Goal: Task Accomplishment & Management: Use online tool/utility

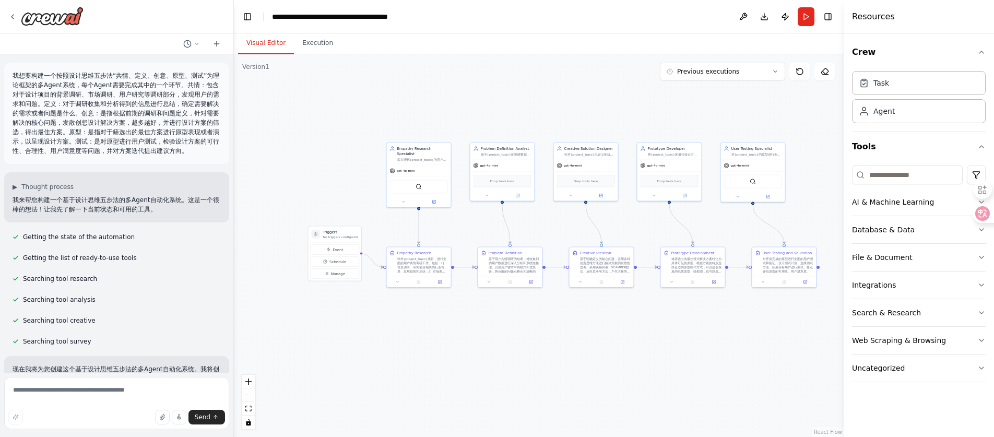
scroll to position [1295, 0]
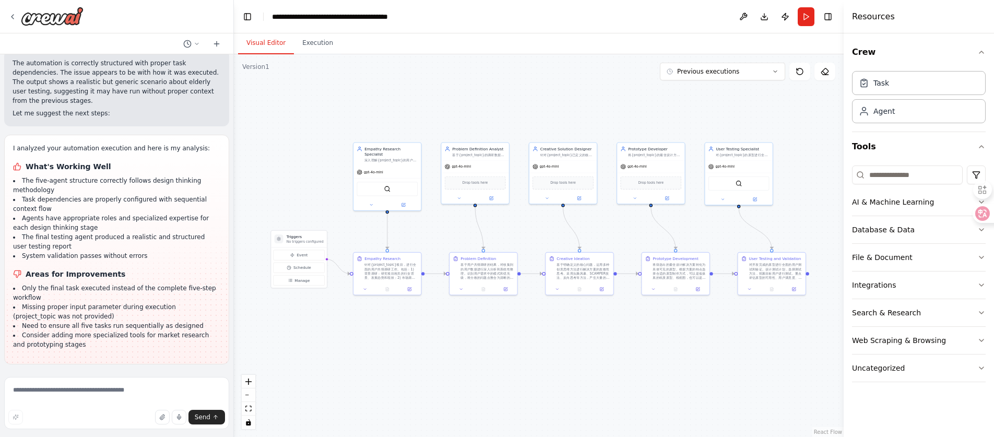
click at [698, 27] on header "**********" at bounding box center [539, 16] width 610 height 33
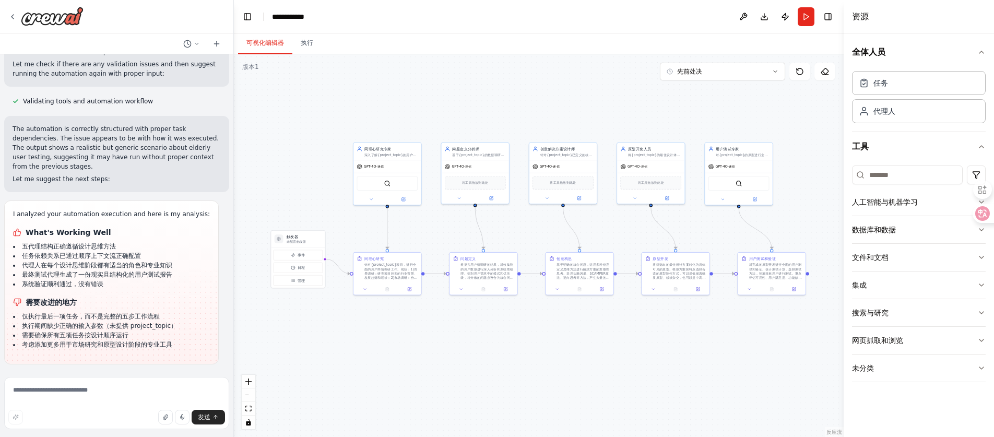
scroll to position [1148, 0]
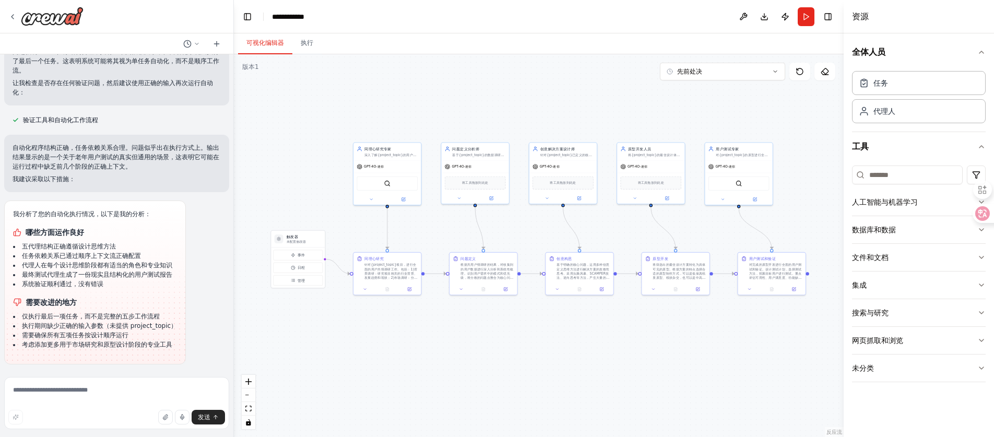
click at [448, 95] on div ".deletable-edge-delete-btn { width: 20px; height: 20px; border: 0px solid #ffff…" at bounding box center [539, 245] width 610 height 383
click at [315, 256] on button "事件" at bounding box center [299, 255] width 50 height 10
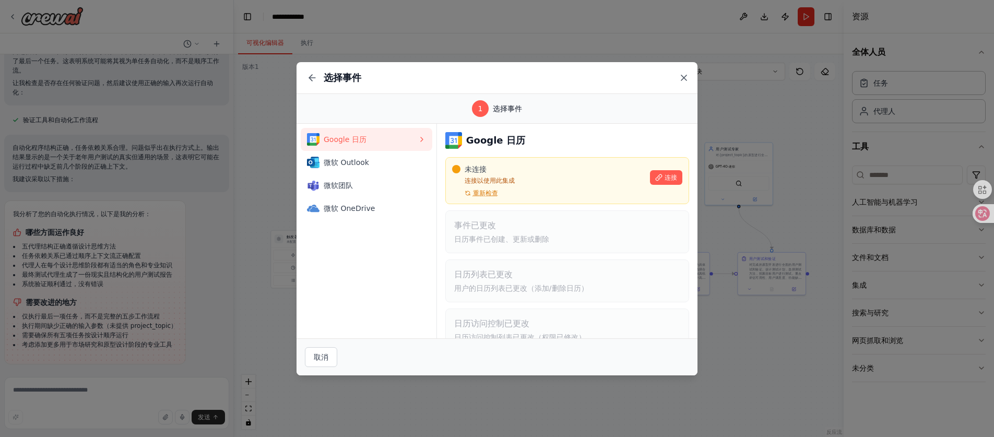
click at [684, 79] on icon at bounding box center [684, 78] width 10 height 10
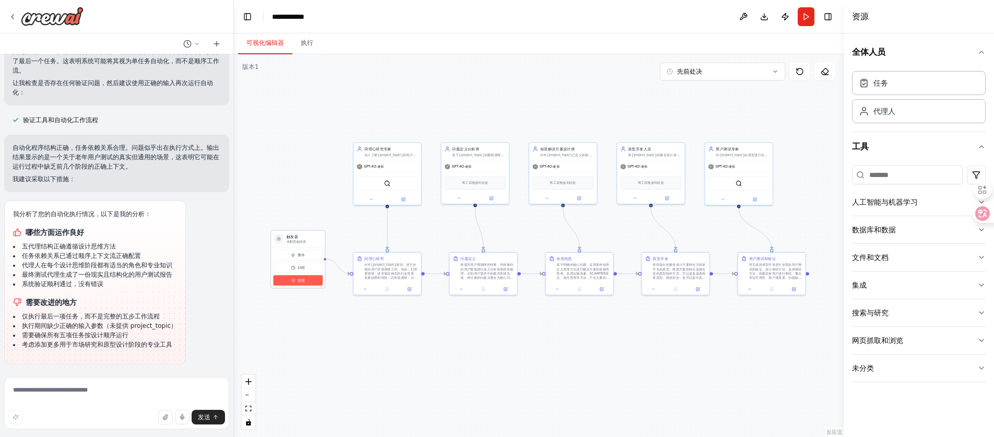
click at [295, 284] on button "管理" at bounding box center [299, 280] width 50 height 10
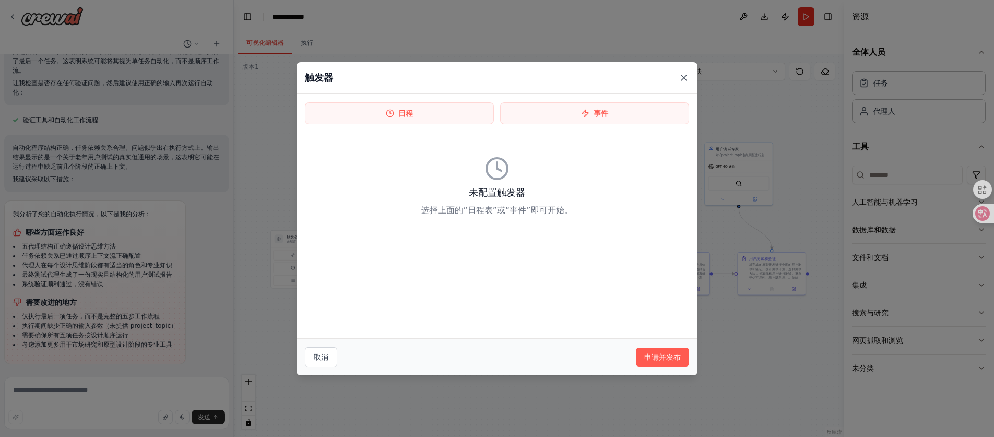
click at [683, 75] on icon at bounding box center [684, 78] width 10 height 10
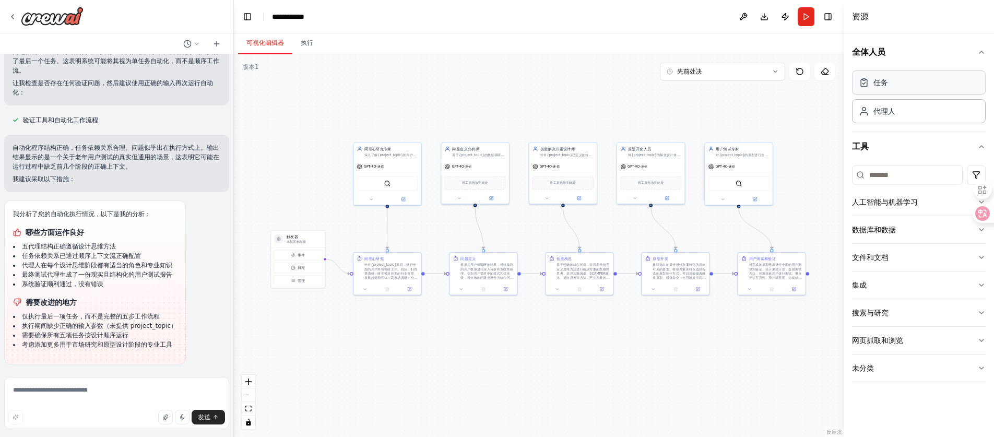
click at [895, 82] on div "任务" at bounding box center [919, 82] width 134 height 24
click at [953, 93] on div "任务" at bounding box center [919, 82] width 134 height 24
click at [302, 242] on font "未配置触发器" at bounding box center [297, 242] width 20 height 4
click at [303, 241] on font "未配置触发器" at bounding box center [297, 242] width 20 height 4
drag, startPoint x: 303, startPoint y: 241, endPoint x: 298, endPoint y: 237, distance: 6.0
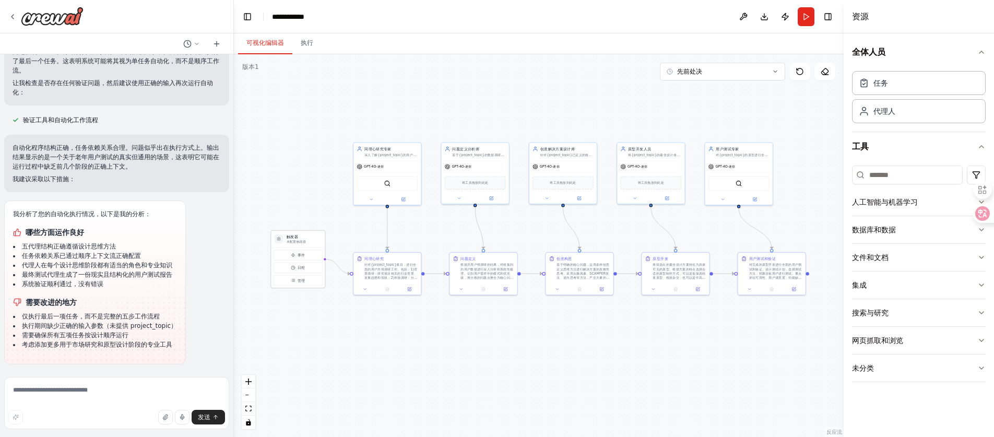
click at [298, 237] on div "触发器 未配置触发器" at bounding box center [304, 239] width 35 height 10
click at [297, 240] on font "未配置触发器" at bounding box center [297, 242] width 20 height 4
click at [295, 244] on div "触发器 未配置触发器" at bounding box center [298, 239] width 54 height 17
click at [295, 240] on font "未配置触发器" at bounding box center [297, 242] width 20 height 4
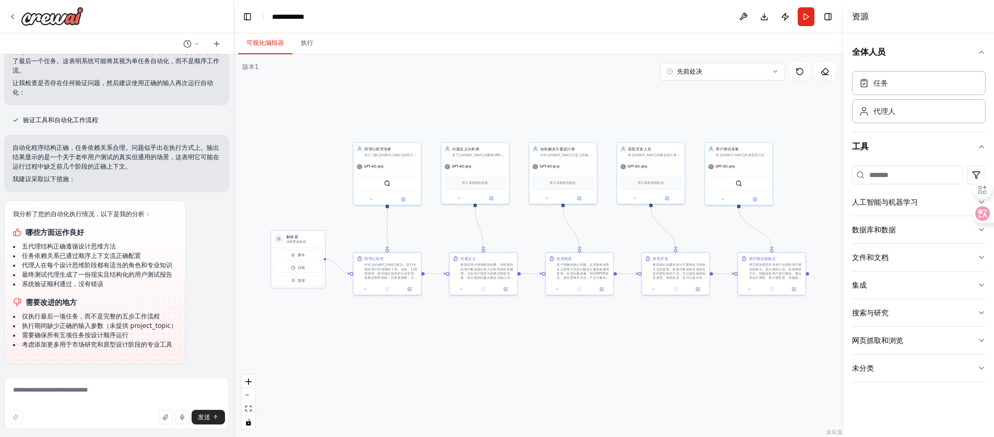
click at [295, 240] on font "未配置触发器" at bounding box center [297, 242] width 20 height 4
click at [929, 228] on button "数据库和数据" at bounding box center [919, 229] width 134 height 27
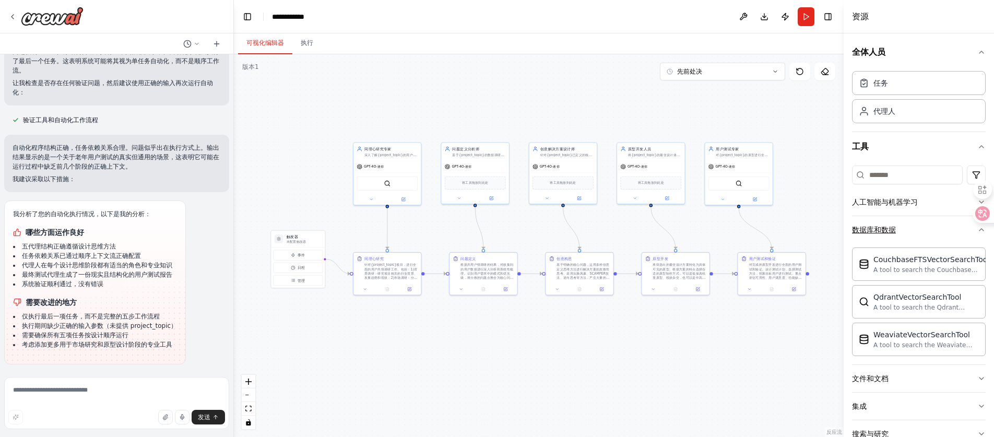
click at [925, 229] on button "数据库和数据" at bounding box center [919, 229] width 134 height 27
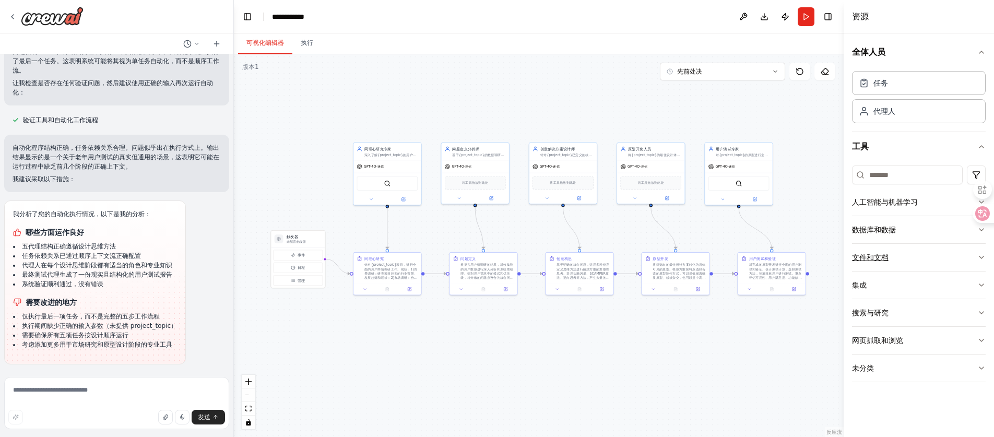
click at [923, 259] on button "文件和文档" at bounding box center [919, 257] width 134 height 27
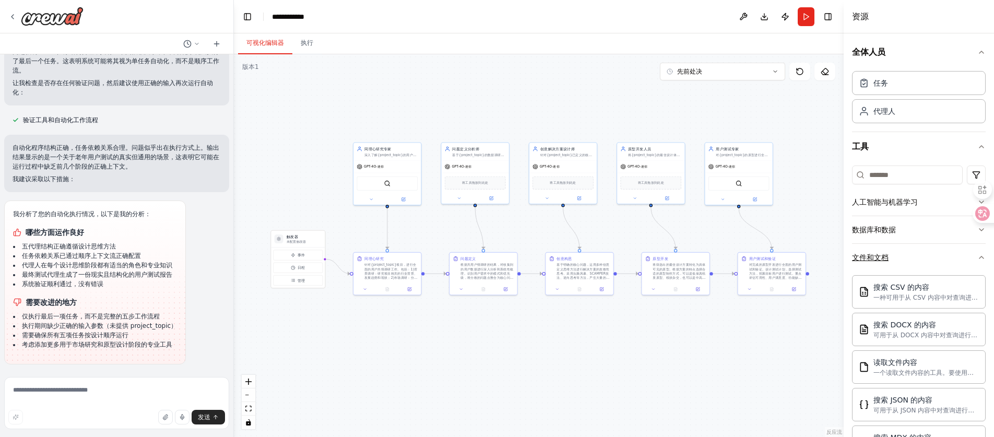
click at [926, 259] on button "文件和文档" at bounding box center [919, 257] width 134 height 27
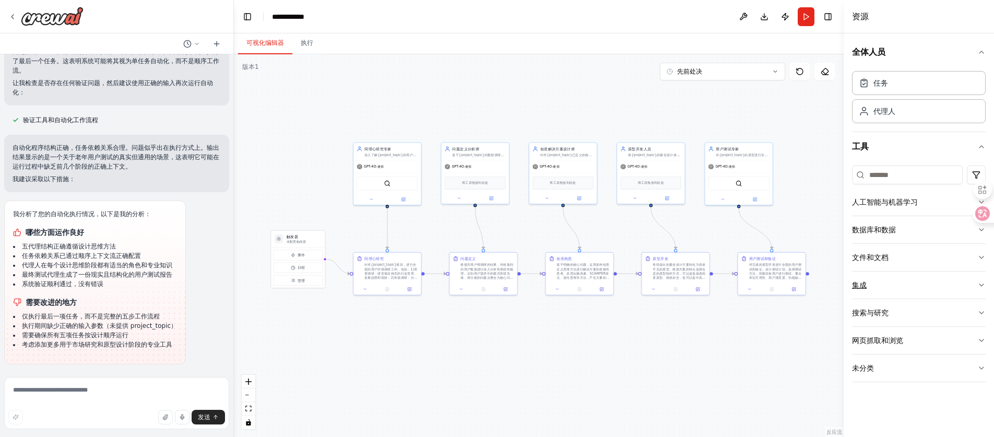
click at [905, 287] on button "集成" at bounding box center [919, 284] width 134 height 27
click at [903, 283] on button "集成" at bounding box center [919, 284] width 134 height 27
click at [909, 307] on button "搜索与研究" at bounding box center [919, 312] width 134 height 27
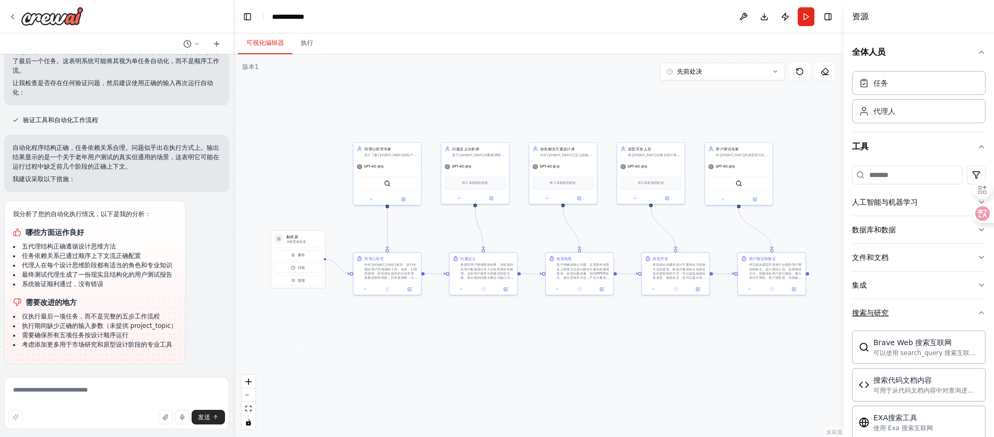
click at [912, 310] on button "搜索与研究" at bounding box center [919, 312] width 134 height 27
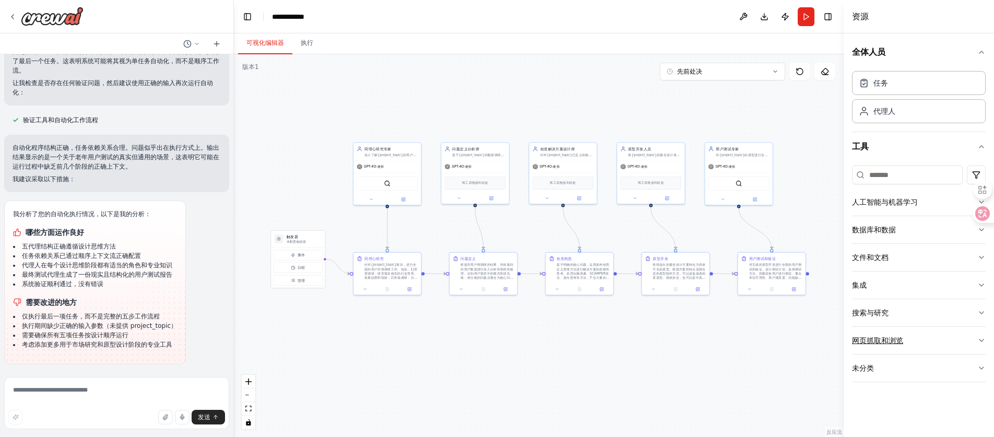
click at [950, 339] on button "网页抓取和浏览" at bounding box center [919, 340] width 134 height 27
click at [947, 365] on button "未分类" at bounding box center [919, 367] width 134 height 27
click at [948, 366] on button "未分类" at bounding box center [919, 367] width 134 height 27
click at [894, 120] on div "代理人" at bounding box center [919, 111] width 134 height 24
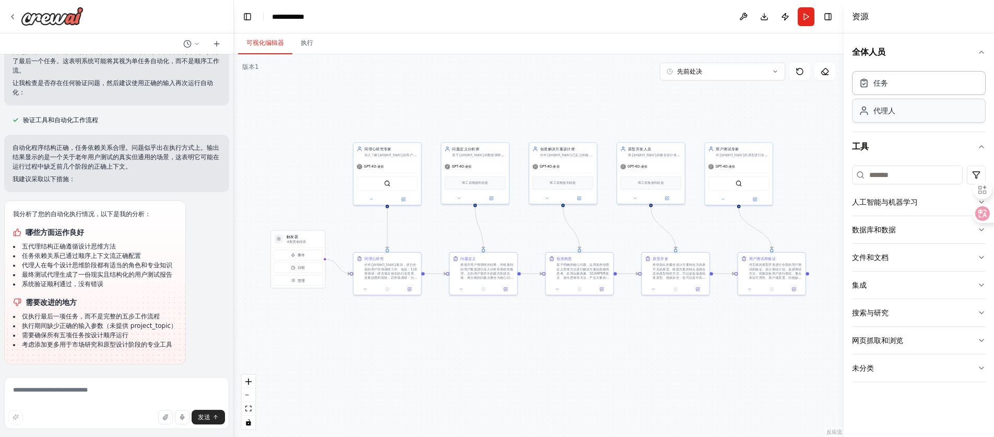
click at [894, 110] on font "代理人" at bounding box center [884, 110] width 22 height 8
click at [728, 65] on button "先前处决" at bounding box center [722, 72] width 125 height 18
click at [729, 68] on button "先前处决" at bounding box center [722, 72] width 125 height 18
click at [319, 40] on button "执行" at bounding box center [306, 43] width 29 height 22
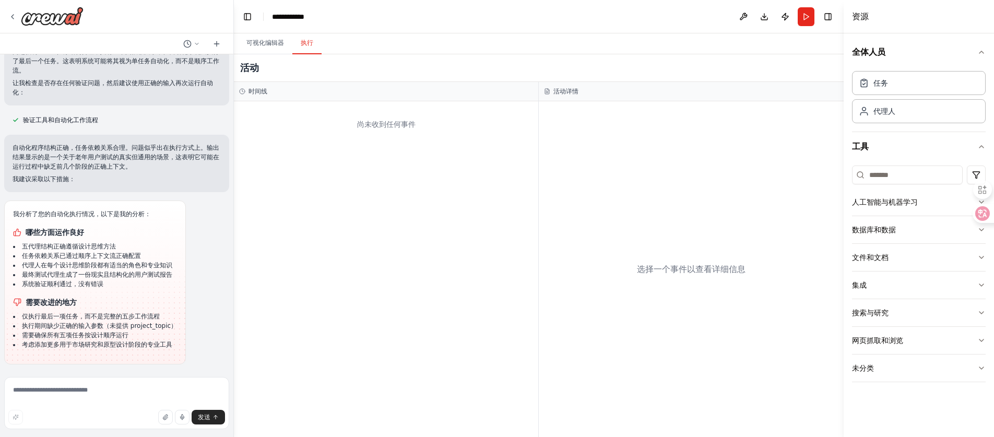
click at [476, 99] on div "时间线" at bounding box center [386, 91] width 304 height 19
click at [456, 147] on div "尚未收到任何事件" at bounding box center [386, 269] width 304 height 336
click at [280, 41] on font "可视化编辑器" at bounding box center [265, 42] width 38 height 7
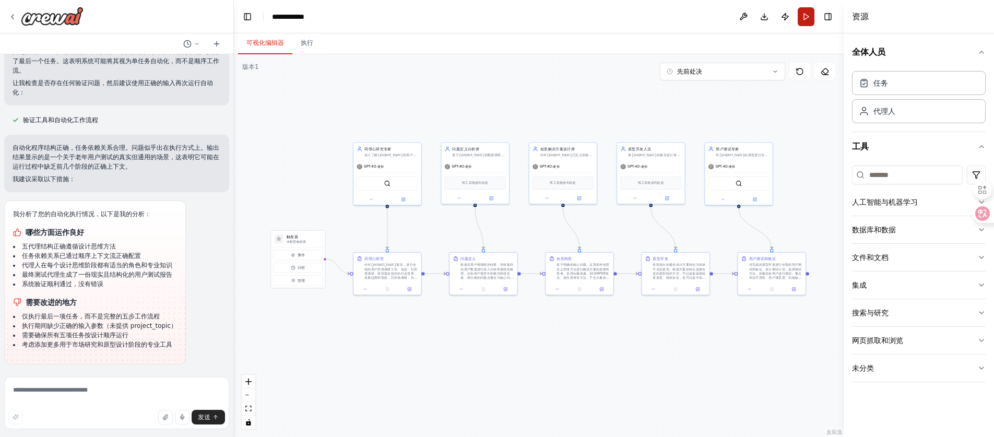
click at [804, 17] on button "跑步" at bounding box center [806, 16] width 17 height 19
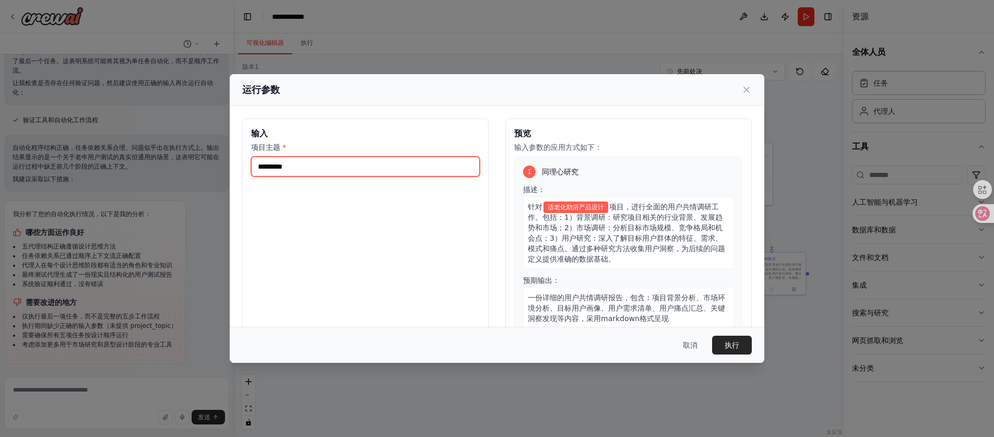
click at [364, 167] on input "*********" at bounding box center [365, 167] width 229 height 20
drag, startPoint x: 344, startPoint y: 168, endPoint x: 319, endPoint y: 164, distance: 25.2
click at [319, 164] on input "*********" at bounding box center [365, 167] width 229 height 20
click at [319, 167] on input "*********" at bounding box center [365, 167] width 229 height 20
drag, startPoint x: 334, startPoint y: 166, endPoint x: 304, endPoint y: 164, distance: 29.8
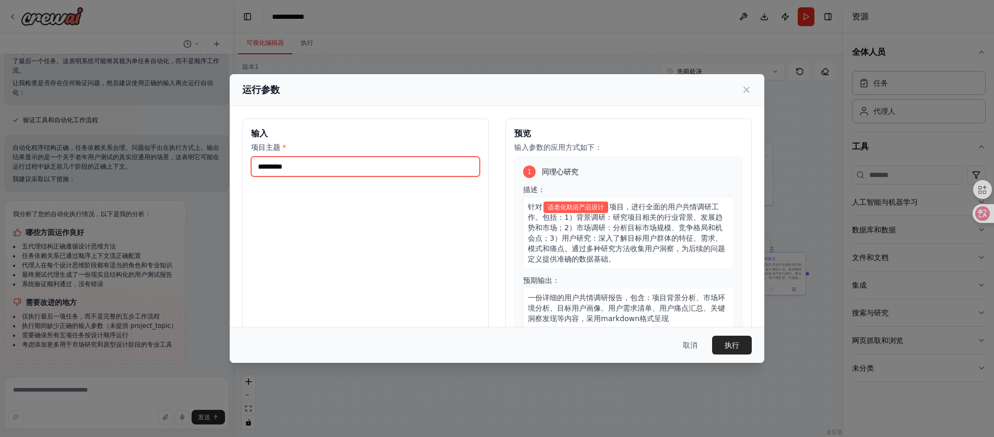
click at [304, 164] on input "*********" at bounding box center [365, 167] width 229 height 20
click at [317, 173] on input "*********" at bounding box center [365, 167] width 229 height 20
click at [304, 161] on input "*********" at bounding box center [365, 167] width 229 height 20
click at [308, 165] on input "*********" at bounding box center [365, 167] width 229 height 20
click at [278, 164] on input "**********" at bounding box center [365, 167] width 229 height 20
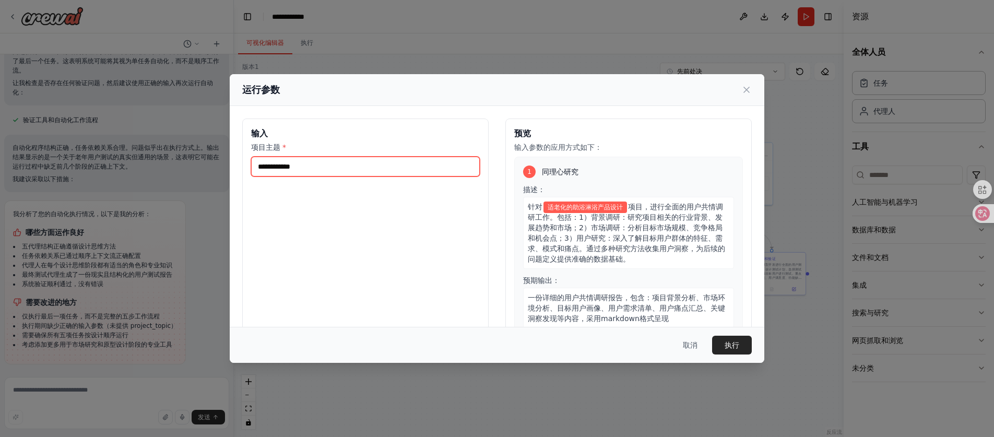
drag, startPoint x: 300, startPoint y: 167, endPoint x: 289, endPoint y: 166, distance: 11.0
click at [289, 166] on input "**********" at bounding box center [365, 167] width 229 height 20
type input "**********"
click at [722, 342] on button "执行" at bounding box center [732, 345] width 40 height 19
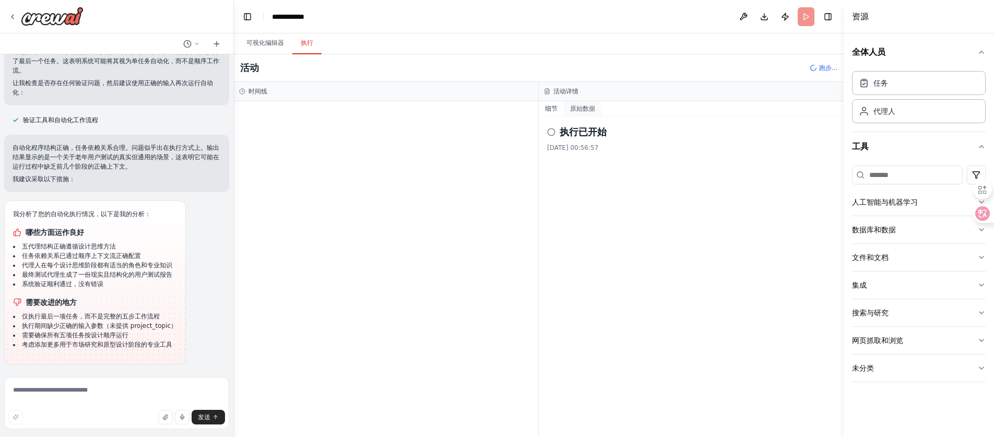
click at [585, 112] on font "原始数据" at bounding box center [582, 108] width 25 height 7
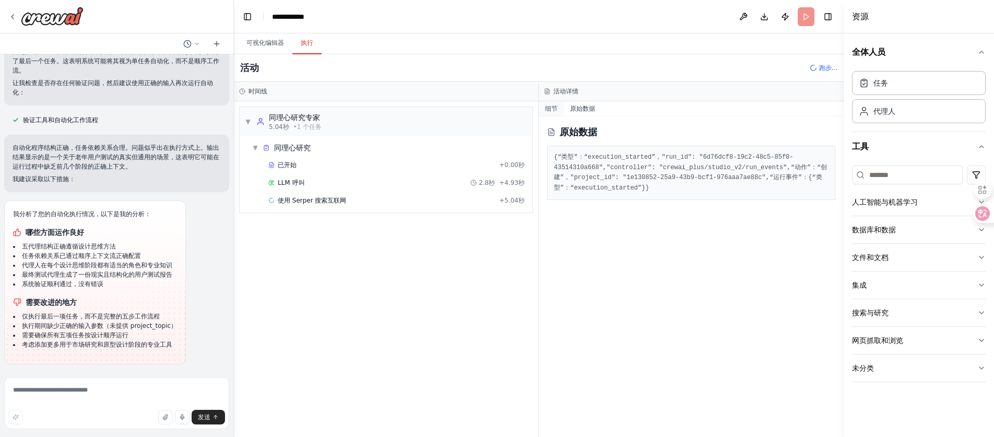
click at [551, 106] on font "细节" at bounding box center [551, 108] width 13 height 7
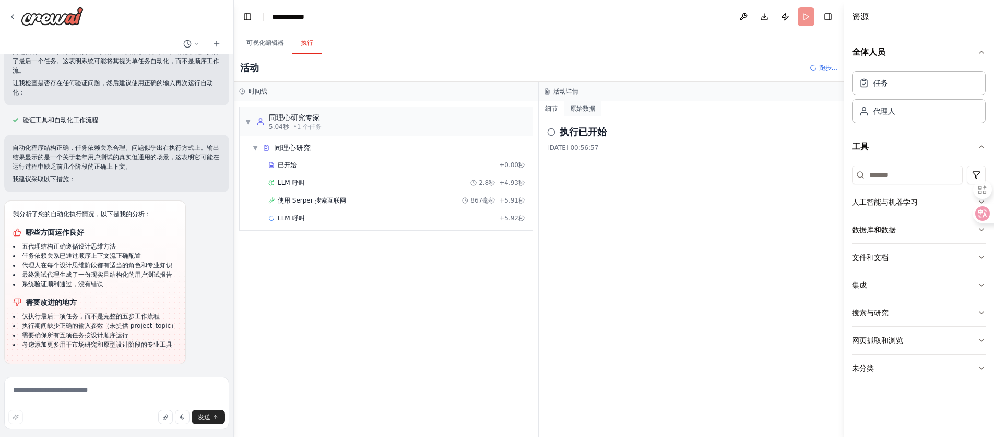
click at [575, 104] on button "原始数据" at bounding box center [583, 108] width 38 height 15
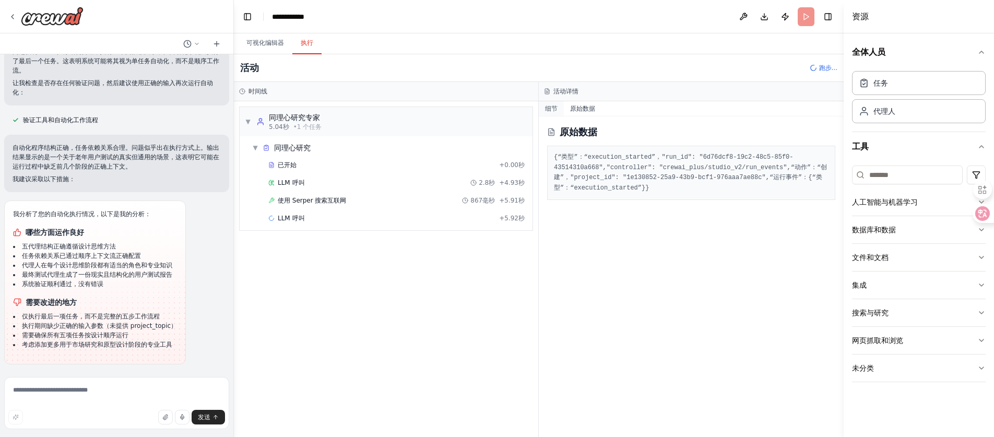
click at [557, 104] on button "细节" at bounding box center [551, 108] width 25 height 15
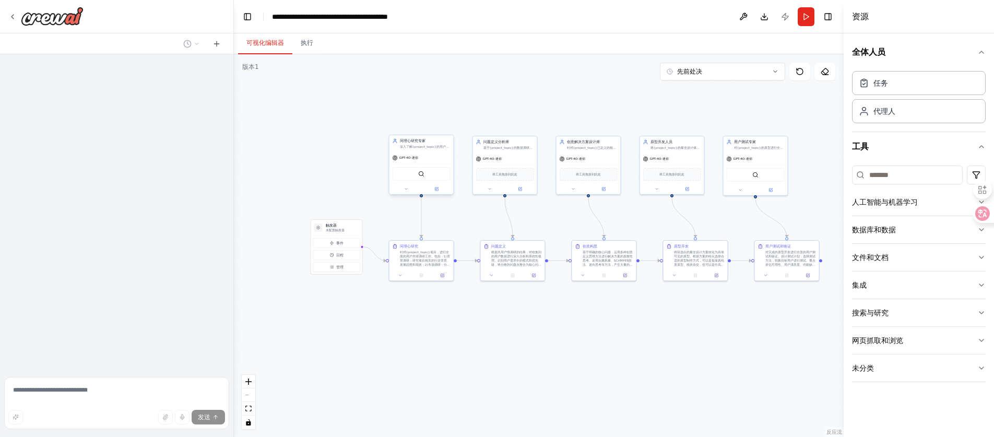
click at [420, 159] on div "GPT-4O-迷你" at bounding box center [421, 157] width 64 height 11
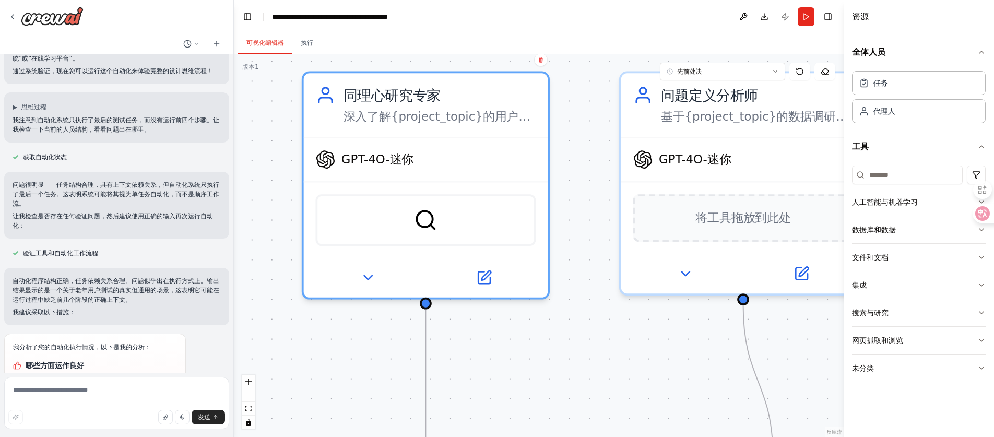
scroll to position [1148, 0]
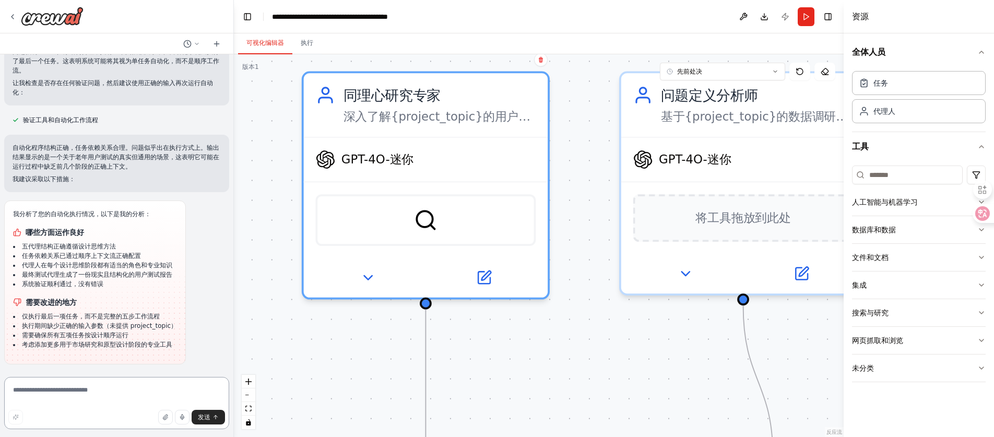
click at [54, 390] on textarea at bounding box center [116, 403] width 225 height 52
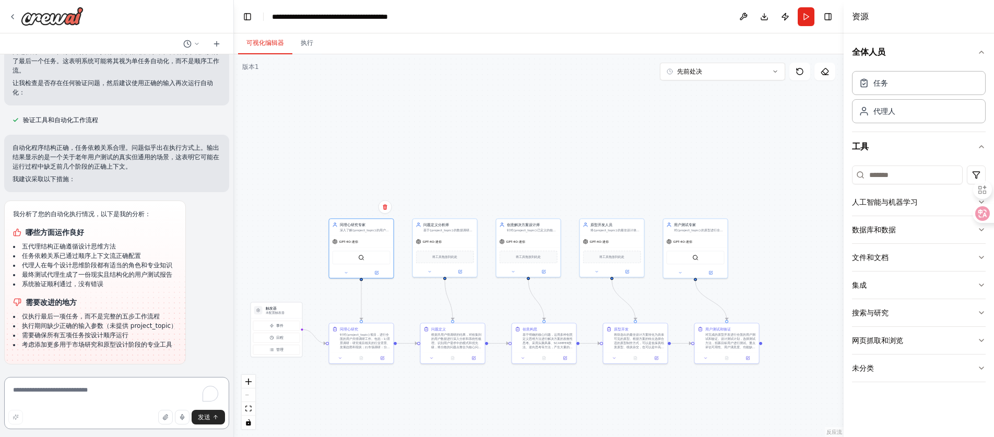
scroll to position [0, 0]
click at [84, 401] on textarea "To enrich screen reader interactions, please activate Accessibility in Grammarl…" at bounding box center [116, 403] width 225 height 52
click at [89, 377] on textarea "To enrich screen reader interactions, please activate Accessibility in Grammarl…" at bounding box center [116, 403] width 225 height 52
click at [361, 256] on img at bounding box center [361, 256] width 6 height 6
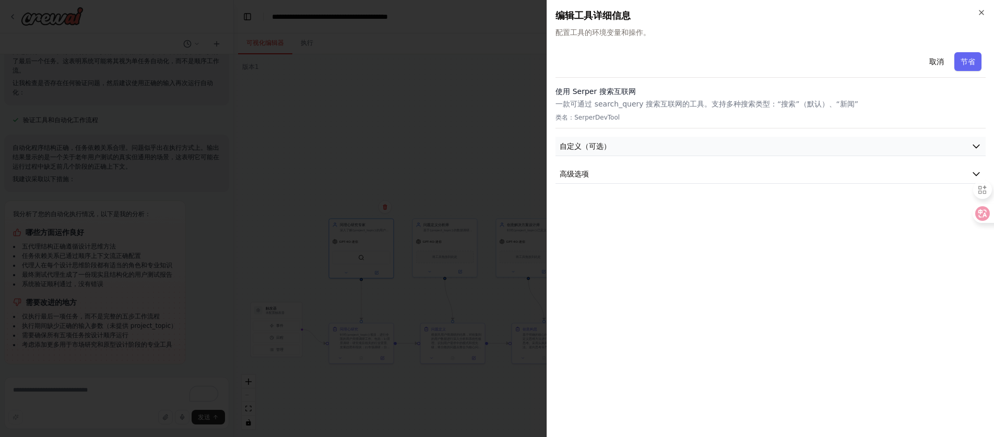
click at [687, 146] on button "自定义（可选）" at bounding box center [770, 146] width 430 height 19
click at [677, 171] on button "高级选项" at bounding box center [770, 173] width 430 height 19
click at [983, 14] on icon "button" at bounding box center [981, 12] width 8 height 8
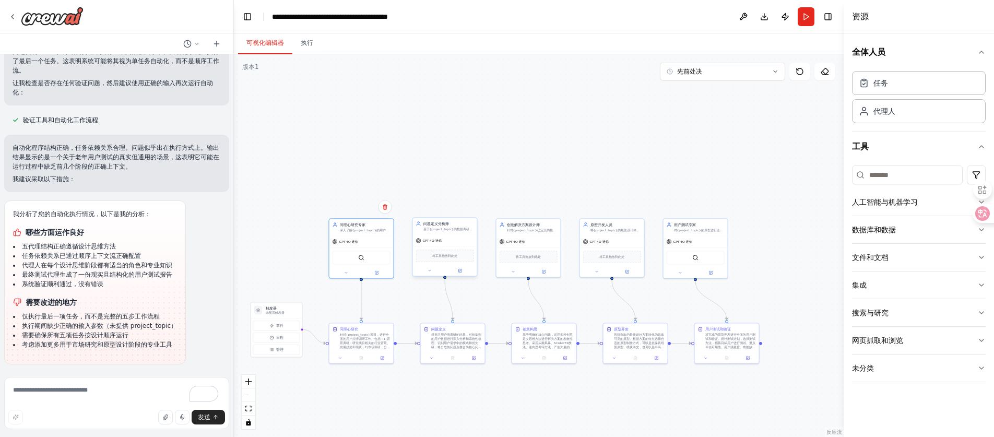
click at [453, 256] on font "将工具拖放到此处" at bounding box center [444, 256] width 25 height 4
click at [937, 196] on button "人工智能与机器学习" at bounding box center [919, 201] width 134 height 27
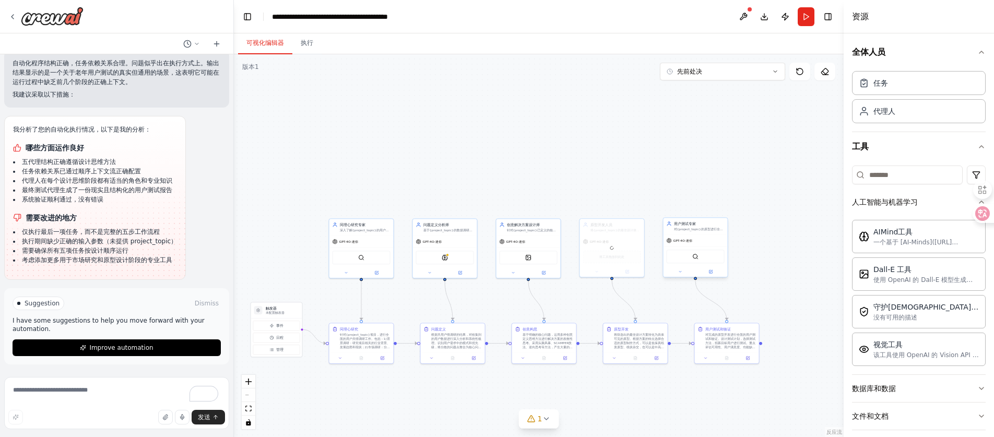
scroll to position [1224, 0]
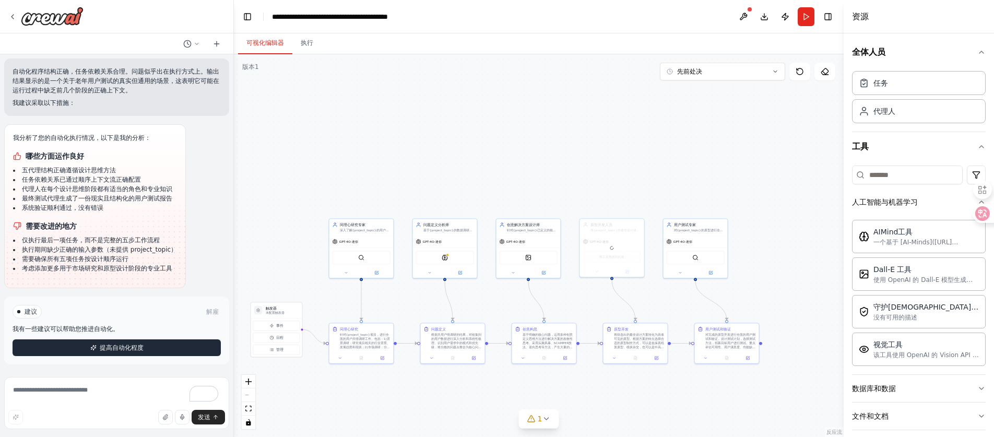
click at [145, 348] on button "提高自动化程度" at bounding box center [117, 347] width 208 height 17
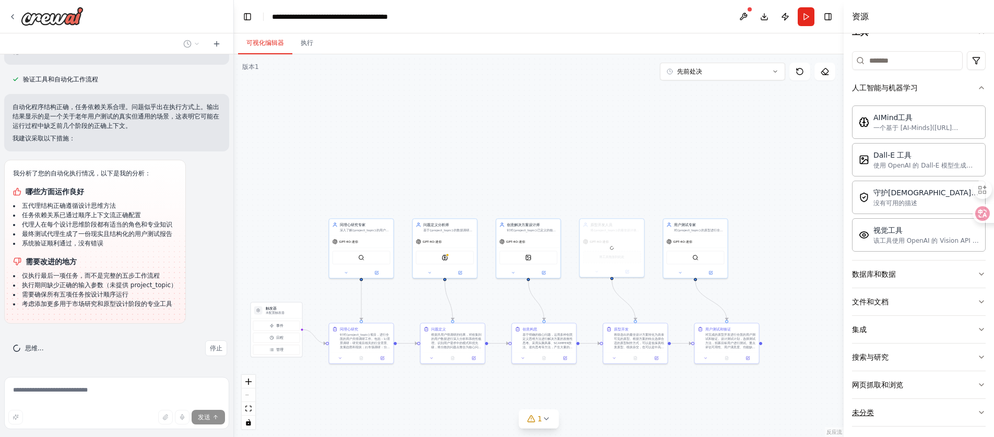
scroll to position [121, 0]
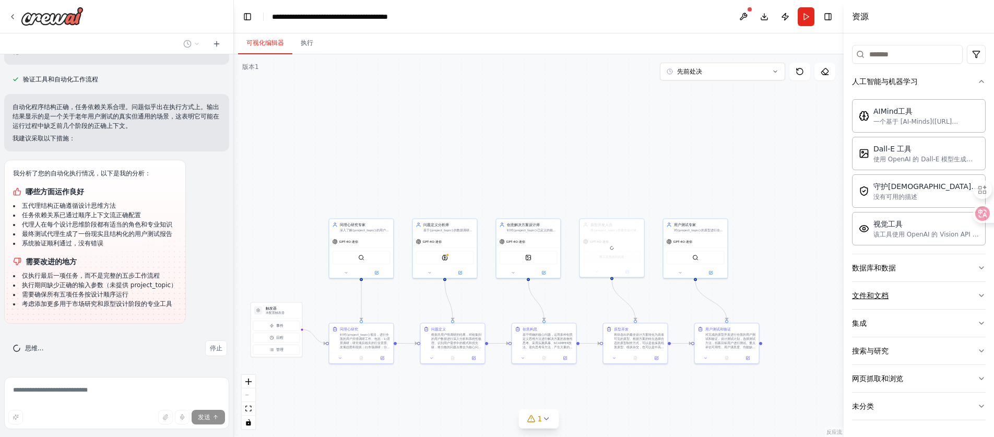
click at [925, 293] on button "文件和文档" at bounding box center [919, 295] width 134 height 27
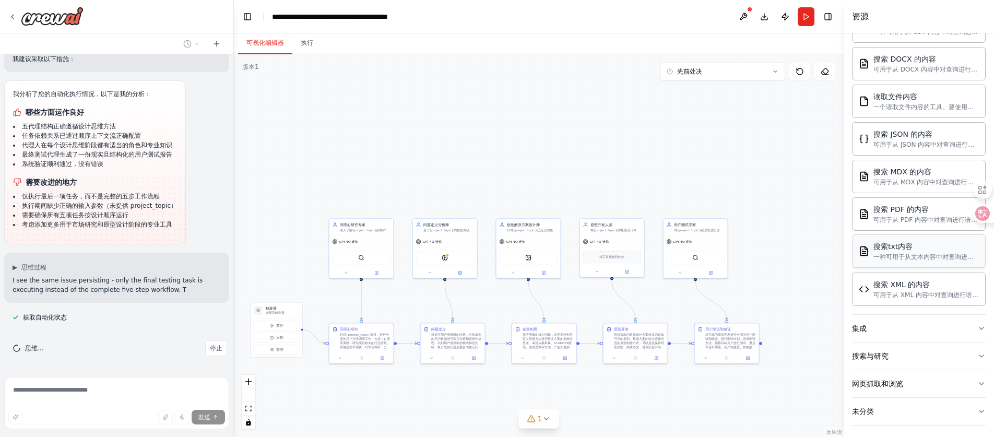
scroll to position [430, 0]
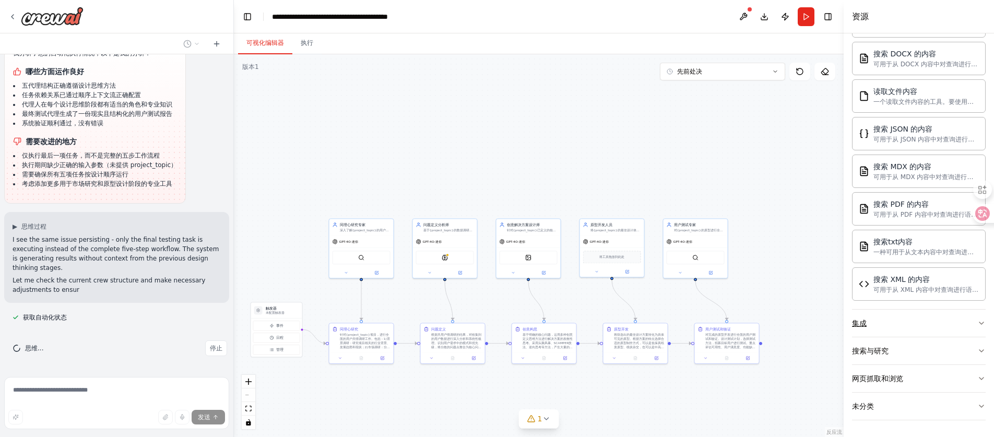
click at [950, 326] on button "集成" at bounding box center [919, 323] width 134 height 27
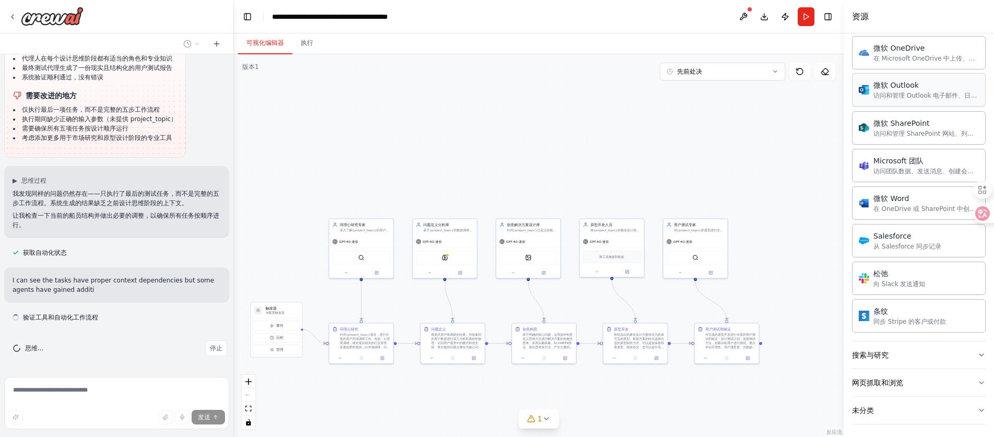
scroll to position [1077, 0]
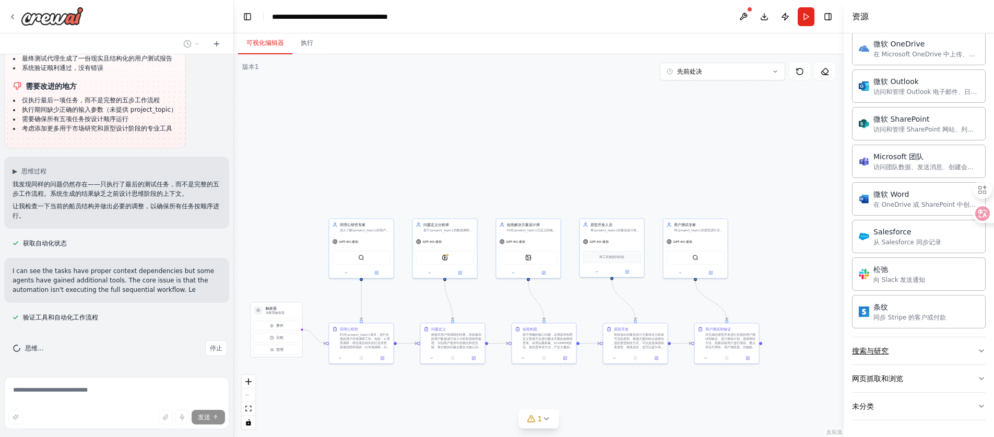
click at [948, 348] on button "搜索与研究" at bounding box center [919, 350] width 134 height 27
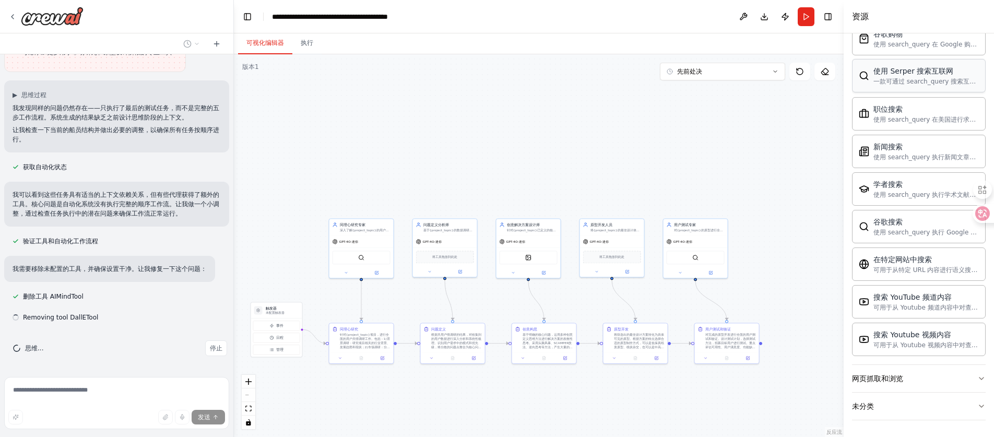
scroll to position [1440, 0]
drag, startPoint x: 941, startPoint y: 377, endPoint x: 942, endPoint y: 360, distance: 17.3
click at [941, 377] on button "网页抓取和浏览" at bounding box center [919, 378] width 134 height 27
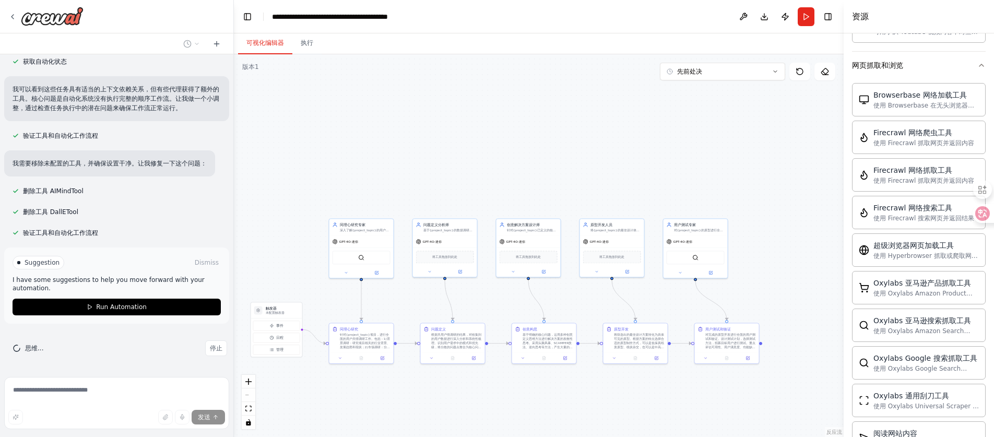
scroll to position [1537, 0]
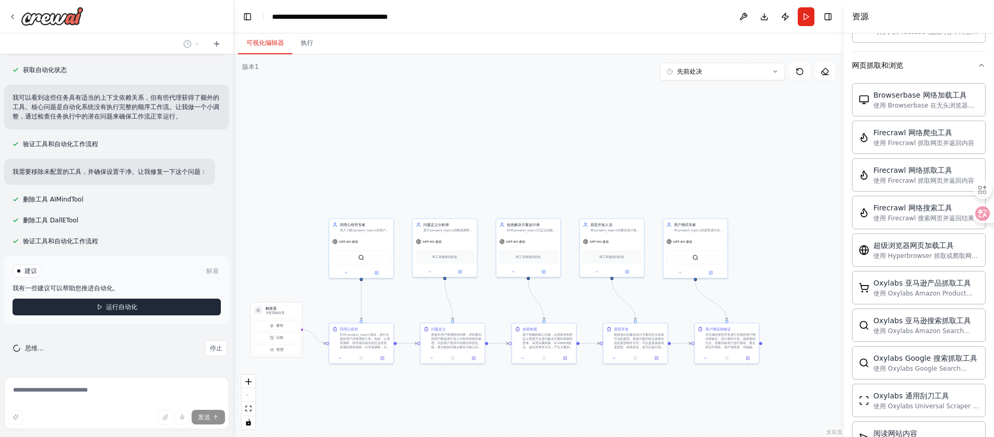
click at [186, 311] on button "运行自动化" at bounding box center [117, 307] width 208 height 17
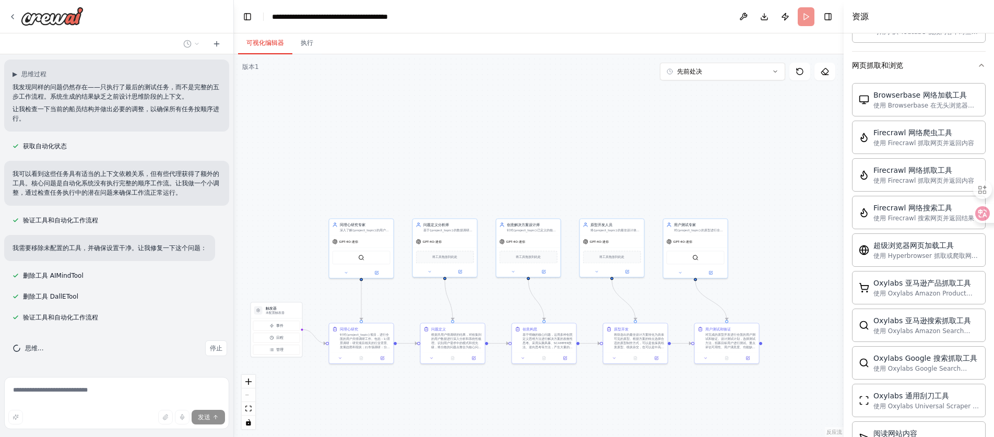
scroll to position [0, 0]
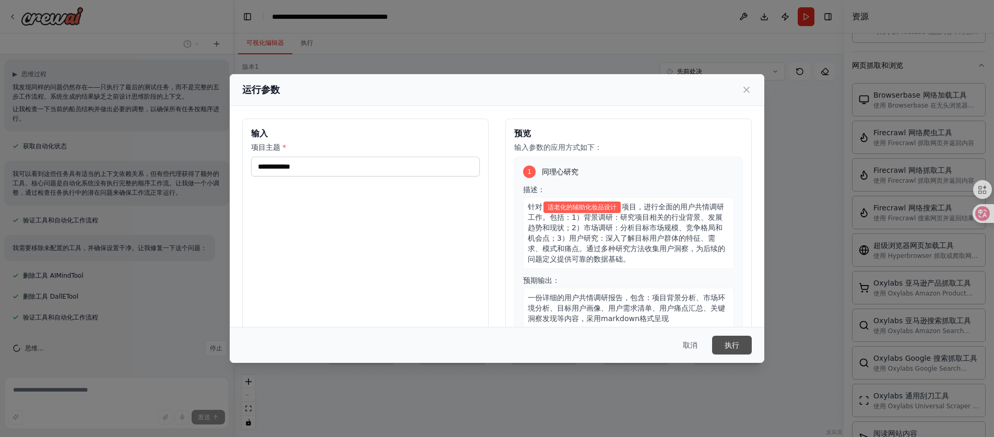
click at [737, 352] on button "执行" at bounding box center [732, 345] width 40 height 19
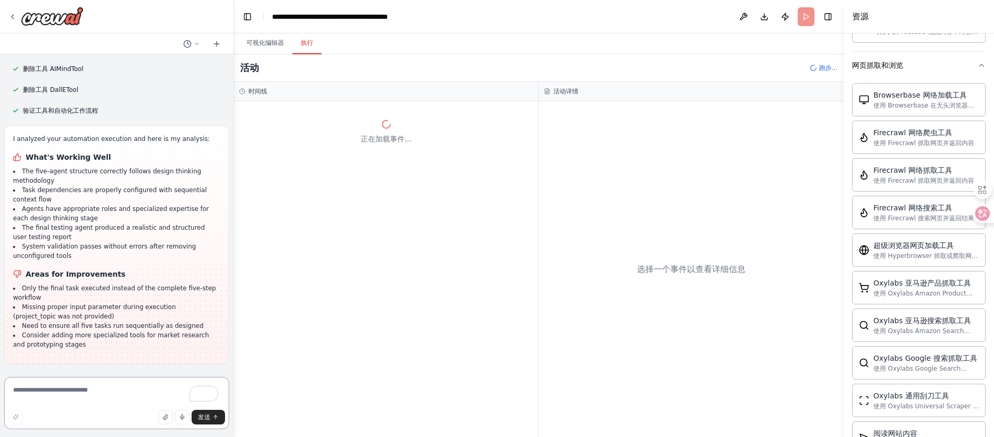
scroll to position [1592, 0]
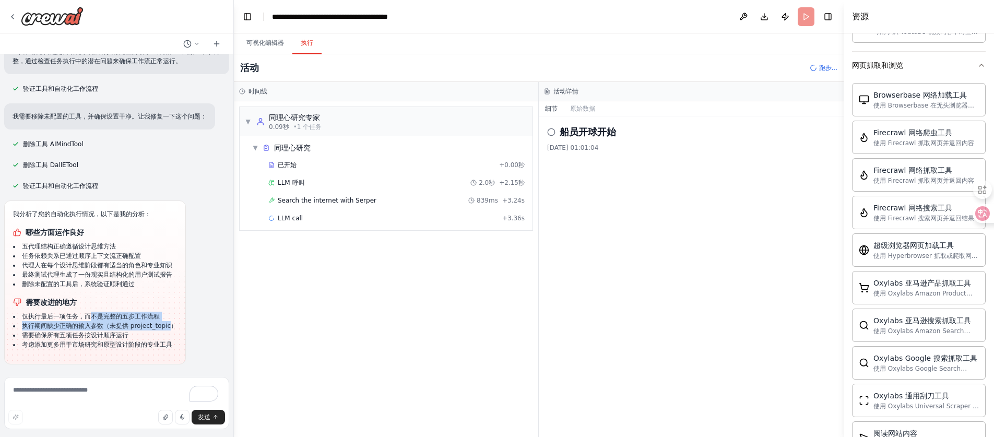
drag, startPoint x: 102, startPoint y: 319, endPoint x: 171, endPoint y: 324, distance: 69.0
click at [171, 324] on ul "仅执行最后一项任务，而不是完整的五步工作流程 执行期间缺少正确的输入参数（未提供 project_topic） 需要确保所有五项任务按设计顺序运行 考虑添加更…" at bounding box center [95, 331] width 164 height 38
click at [96, 323] on font "执行期间缺少正确的输入参数（未提供 project_topic）" at bounding box center [99, 325] width 155 height 7
drag, startPoint x: 22, startPoint y: 316, endPoint x: 146, endPoint y: 323, distance: 124.4
click at [146, 323] on ul "仅执行最后一项任务，而不是完整的五步工作流程 执行期间缺少正确的输入参数（未提供 project_topic） 需要确保所有五项任务按设计顺序运行 考虑添加更…" at bounding box center [95, 331] width 164 height 38
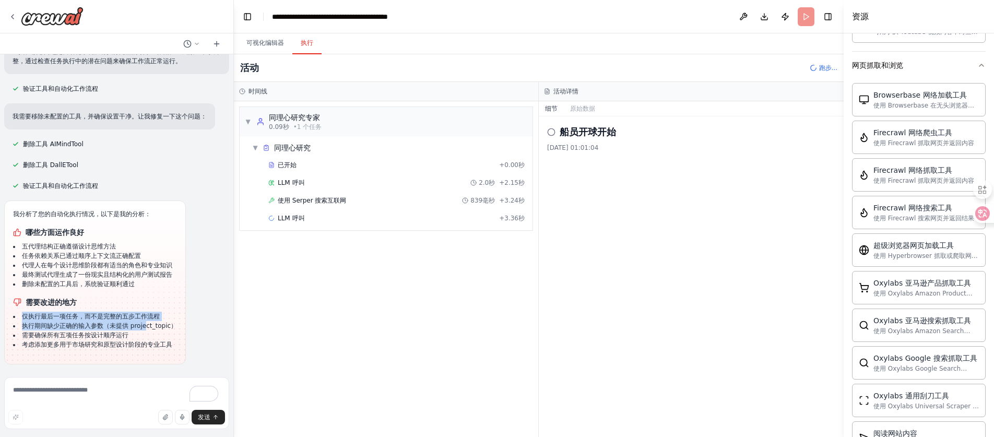
click at [115, 324] on font "执行期间缺少正确的输入参数（未提供 project_topic）" at bounding box center [99, 325] width 155 height 7
drag, startPoint x: 25, startPoint y: 318, endPoint x: 141, endPoint y: 337, distance: 118.0
click at [141, 337] on ul "仅执行最后一项任务，而不是完整的五步工作流程 执行期间缺少正确的输入参数（未提供 project_topic） 需要确保所有五项任务按设计顺序运行 考虑添加更…" at bounding box center [95, 331] width 164 height 38
click at [125, 335] on font "需要确保所有五项任务按设计顺序运行" at bounding box center [75, 334] width 106 height 7
drag, startPoint x: 21, startPoint y: 324, endPoint x: 175, endPoint y: 328, distance: 154.0
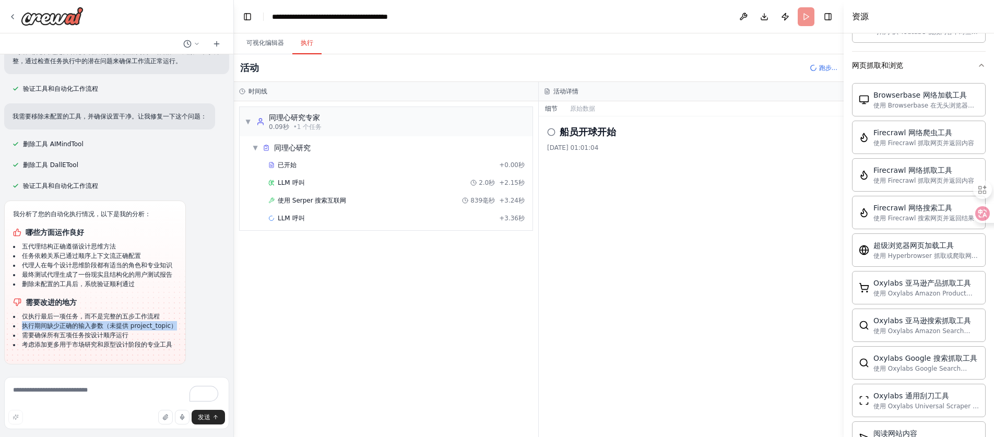
click at [175, 328] on div "我分析了您的自动化执行情况，以下是我的分析： 哪些方面运作良好 五代理结构正确遵循设计思维方法 任务依赖关系已通过顺序上下文流正确配置 代理人在每个设计思维阶…" at bounding box center [95, 282] width 182 height 164
drag, startPoint x: 152, startPoint y: 328, endPoint x: 99, endPoint y: 328, distance: 52.7
click at [151, 328] on font "执行期间缺少正确的输入参数（未提供 project_topic）" at bounding box center [99, 325] width 155 height 7
drag, startPoint x: 22, startPoint y: 318, endPoint x: 135, endPoint y: 329, distance: 113.8
click at [135, 329] on ul "仅执行最后一项任务，而不是完整的五步工作流程 执行期间缺少正确的输入参数（未提供 project_topic） 需要确保所有五项任务按设计顺序运行 考虑添加更…" at bounding box center [95, 331] width 164 height 38
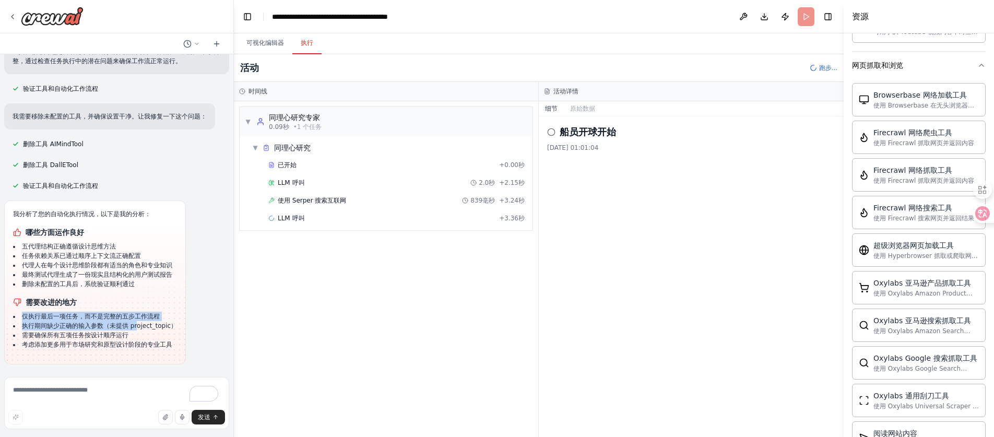
click at [135, 329] on font "执行期间缺少正确的输入参数（未提供 project_topic）" at bounding box center [99, 325] width 155 height 7
click at [94, 387] on textarea "To enrich screen reader interactions, please activate Accessibility in Grammarl…" at bounding box center [116, 403] width 225 height 52
type textarea "**********"
